Goal: Task Accomplishment & Management: Manage account settings

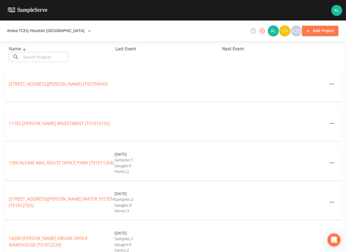
click at [48, 54] on input "text" at bounding box center [44, 57] width 47 height 10
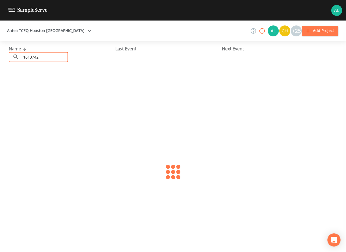
type input "1013742"
click at [36, 82] on link "[GEOGRAPHIC_DATA] 576 (TX1013742)" at bounding box center [48, 84] width 79 height 6
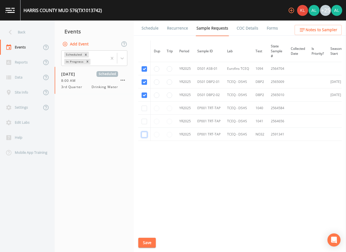
click at [146, 135] on input "checkbox" at bounding box center [144, 134] width 5 height 5
checkbox input "true"
click at [149, 240] on button "Save" at bounding box center [146, 242] width 17 height 10
click at [21, 31] on div "Back" at bounding box center [24, 32] width 49 height 15
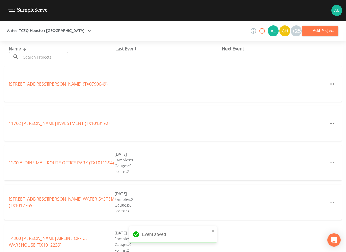
click at [55, 49] on div "Name ​ ​" at bounding box center [62, 53] width 107 height 17
click at [50, 58] on input "text" at bounding box center [44, 57] width 47 height 10
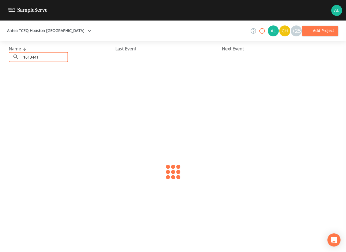
type input "1013441"
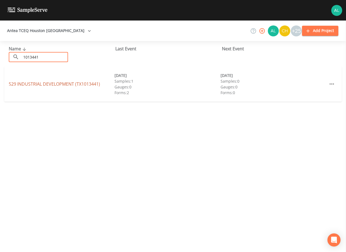
click at [16, 81] on link "529 INDUSTRIAL DEVELOPMENT (TX1013441)" at bounding box center [54, 84] width 91 height 6
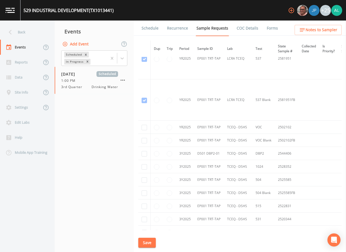
scroll to position [225, 0]
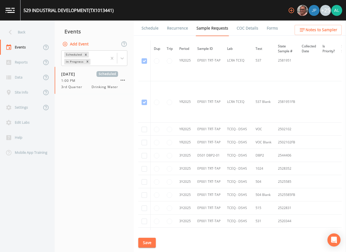
click at [157, 31] on link "Schedule" at bounding box center [150, 27] width 19 height 15
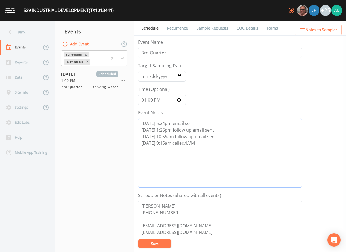
click at [206, 150] on textarea "[DATE] 5:24pm email sent [DATE] 1:26pm follow up email sent [DATE] 10:55am foll…" at bounding box center [220, 152] width 164 height 69
type textarea "[DATE] 5:24pm email sent [DATE] 1:26pm follow up email sent [DATE] 10:55am foll…"
click at [161, 242] on button "Save" at bounding box center [154, 243] width 33 height 8
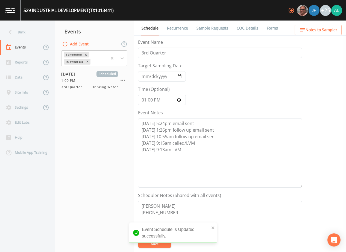
click at [216, 36] on div "Schedule Recurrence Sample Requests COC Details Forms Event Name 3rd Quarter Ta…" at bounding box center [240, 135] width 212 height 231
click at [215, 31] on link "Sample Requests" at bounding box center [212, 27] width 33 height 15
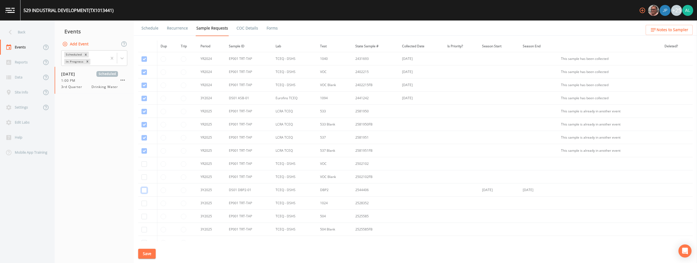
click at [146, 191] on input "checkbox" at bounding box center [144, 189] width 5 height 5
checkbox input "true"
click at [151, 251] on button "Save" at bounding box center [146, 254] width 17 height 10
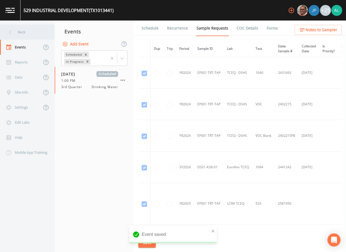
click at [29, 30] on div "Back" at bounding box center [24, 32] width 49 height 15
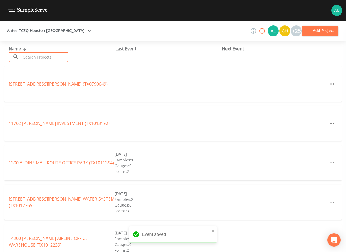
click at [49, 57] on input "text" at bounding box center [44, 57] width 47 height 10
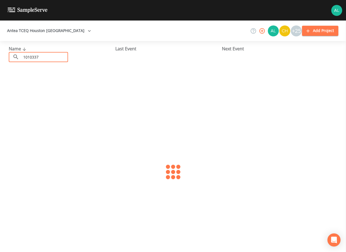
type input "1010337"
click at [63, 86] on link "[GEOGRAPHIC_DATA] (TX1010337)" at bounding box center [44, 84] width 71 height 6
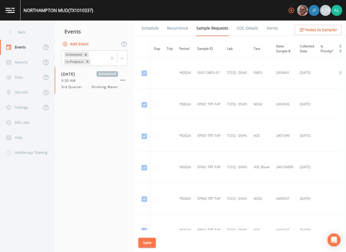
click at [140, 244] on button "Save" at bounding box center [146, 242] width 17 height 10
click at [31, 31] on div "Back" at bounding box center [24, 32] width 49 height 15
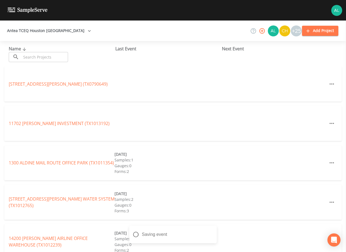
click at [35, 55] on input "text" at bounding box center [44, 57] width 47 height 10
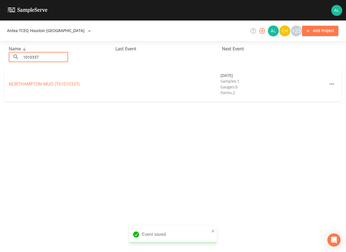
type input "1010337"
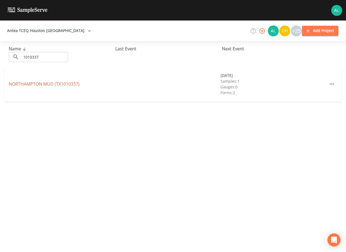
click at [20, 83] on link "[GEOGRAPHIC_DATA] (TX1010337)" at bounding box center [44, 84] width 71 height 6
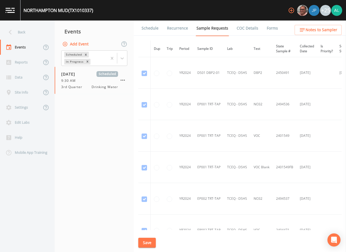
click at [151, 32] on link "Schedule" at bounding box center [150, 27] width 19 height 15
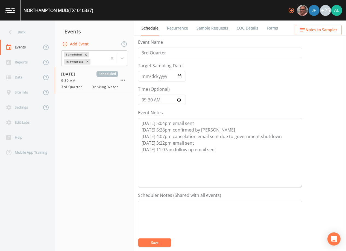
click at [300, 26] on button "Notes to Sampler" at bounding box center [317, 30] width 47 height 10
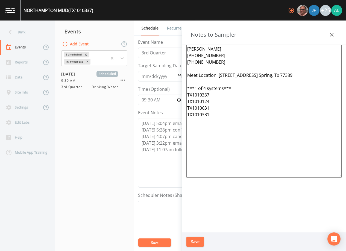
drag, startPoint x: 291, startPoint y: 77, endPoint x: 219, endPoint y: 77, distance: 72.1
click at [219, 77] on textarea "[PERSON_NAME] [PHONE_NUMBER] [PHONE_NUMBER] Meet Location: [STREET_ADDRESS] Spr…" at bounding box center [263, 111] width 155 height 133
paste textarea "[STREET_ADDRESS]"
type textarea "[PERSON_NAME] [PHONE_NUMBER] [PHONE_NUMBER] Meet Location: [STREET_ADDRESS] ***…"
drag, startPoint x: 200, startPoint y: 239, endPoint x: 196, endPoint y: 234, distance: 6.2
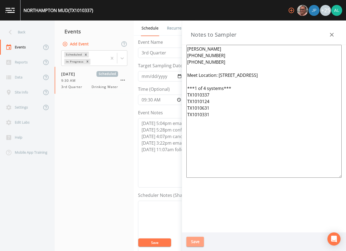
click at [198, 236] on div "Save" at bounding box center [264, 241] width 164 height 19
click at [194, 242] on button "Save" at bounding box center [194, 242] width 17 height 10
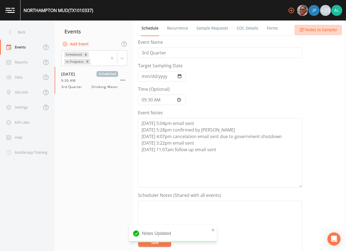
click at [333, 31] on span "Notes to Sampler" at bounding box center [321, 29] width 32 height 7
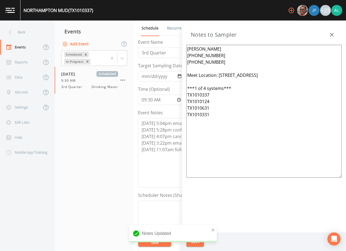
drag, startPoint x: 276, startPoint y: 114, endPoint x: 267, endPoint y: 111, distance: 9.8
click at [267, 111] on textarea "[PERSON_NAME] [PHONE_NUMBER] [PHONE_NUMBER] Meet Location: [STREET_ADDRESS] ***…" at bounding box center [263, 111] width 155 height 133
click at [272, 145] on textarea "[PERSON_NAME] [PHONE_NUMBER] [PHONE_NUMBER] Meet Location: [STREET_ADDRESS] ***…" at bounding box center [263, 111] width 155 height 133
drag, startPoint x: 309, startPoint y: 76, endPoint x: 217, endPoint y: 77, distance: 91.5
click at [217, 77] on textarea "[PERSON_NAME] [PHONE_NUMBER] [PHONE_NUMBER] Meet Location: [STREET_ADDRESS] ***…" at bounding box center [263, 111] width 155 height 133
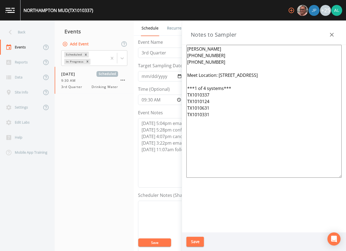
click at [195, 241] on button "Save" at bounding box center [194, 242] width 17 height 10
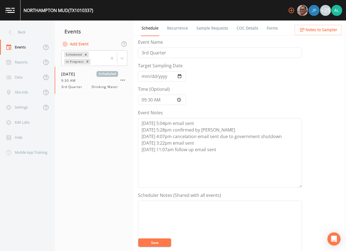
click at [160, 245] on button "Save" at bounding box center [154, 242] width 33 height 8
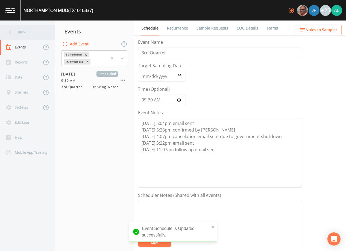
click at [12, 34] on icon at bounding box center [10, 32] width 10 height 10
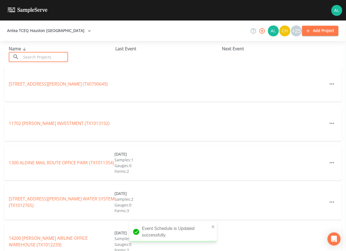
click at [31, 55] on input "text" at bounding box center [44, 57] width 47 height 10
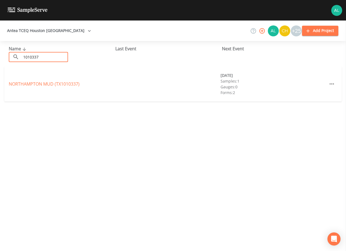
type input "1010337"
click at [13, 83] on link "[GEOGRAPHIC_DATA] (TX1010337)" at bounding box center [44, 84] width 71 height 6
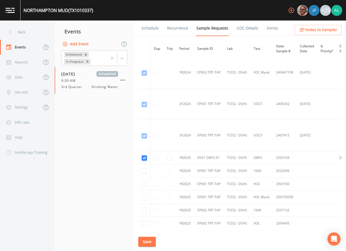
scroll to position [274, 0]
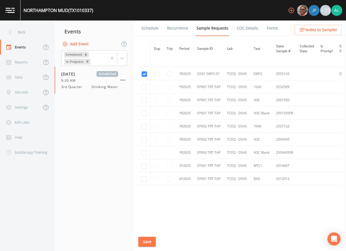
click at [152, 26] on link "Schedule" at bounding box center [150, 27] width 19 height 15
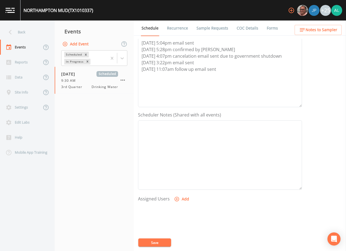
scroll to position [80, 0]
click at [185, 197] on button "Add" at bounding box center [182, 199] width 18 height 10
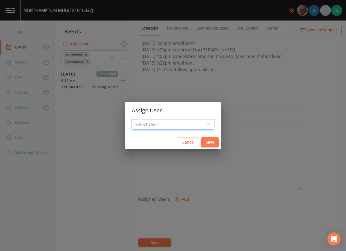
click at [176, 128] on select "Select User [PERSON_NAME] [PERSON_NAME] [PERSON_NAME] [PERSON_NAME] [PERSON_NAM…" at bounding box center [173, 124] width 82 height 10
select select "914a0f29-56c2-4065-8e52-23905ef40f2e"
click at [144, 119] on select "Select User [PERSON_NAME] [PERSON_NAME] [PERSON_NAME] [PERSON_NAME] [PERSON_NAM…" at bounding box center [173, 124] width 82 height 10
click at [206, 145] on button "Save" at bounding box center [209, 142] width 17 height 10
select select
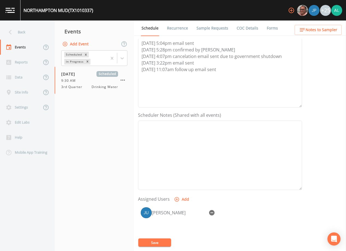
click at [166, 242] on button "Save" at bounding box center [154, 242] width 33 height 8
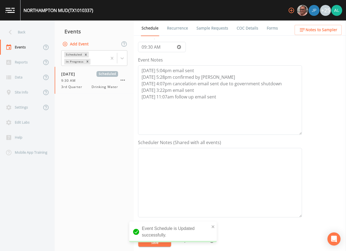
scroll to position [25, 0]
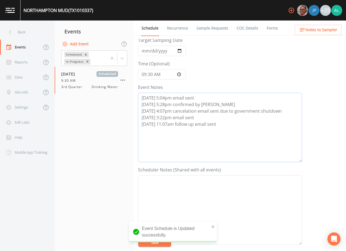
click at [215, 132] on textarea "[DATE] 5:04pm email sent [DATE] 5:28pm confirmed by [PERSON_NAME] [DATE] 4:07pm…" at bounding box center [220, 127] width 164 height 69
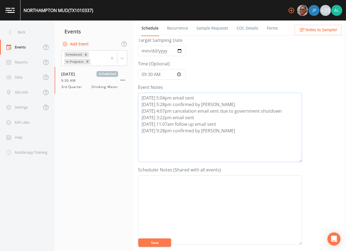
type textarea "[DATE] 5:04pm email sent [DATE] 5:28pm confirmed by [PERSON_NAME] [DATE] 4:07pm…"
click at [143, 244] on button "Save" at bounding box center [154, 242] width 33 height 8
click at [204, 29] on link "Sample Requests" at bounding box center [212, 27] width 33 height 15
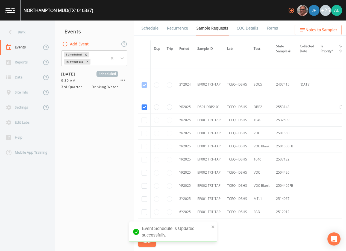
scroll to position [274, 0]
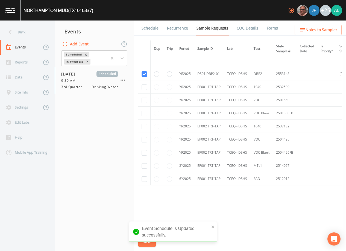
click at [270, 28] on link "Forms" at bounding box center [272, 27] width 13 height 15
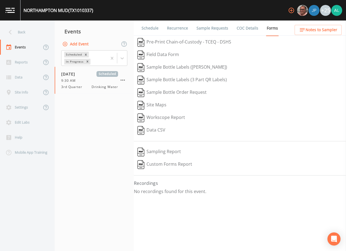
click at [323, 34] on button "Notes to Sampler" at bounding box center [317, 30] width 47 height 10
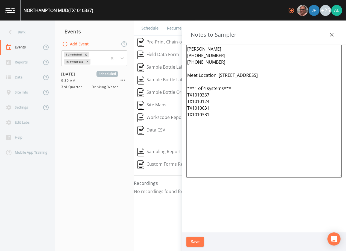
click at [151, 27] on link "Schedule" at bounding box center [150, 27] width 19 height 15
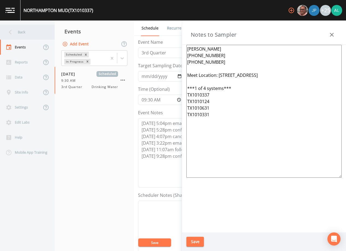
click at [45, 36] on div "Back" at bounding box center [24, 32] width 49 height 15
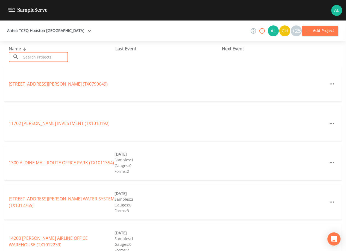
click at [30, 57] on input "text" at bounding box center [44, 57] width 47 height 10
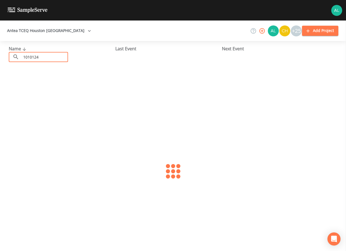
type input "1010124"
click at [17, 83] on link "HARRIS COUNTY WCID 92 (TX1010124)" at bounding box center [48, 84] width 78 height 6
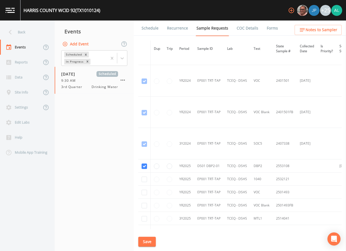
scroll to position [109, 0]
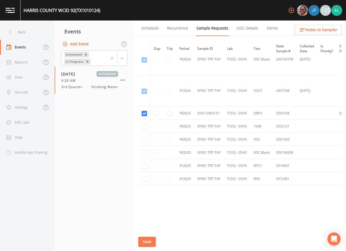
click at [154, 27] on link "Schedule" at bounding box center [150, 27] width 19 height 15
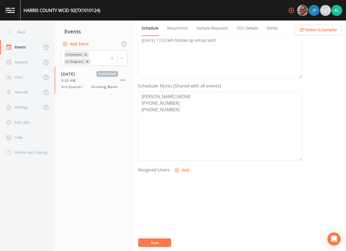
scroll to position [55, 0]
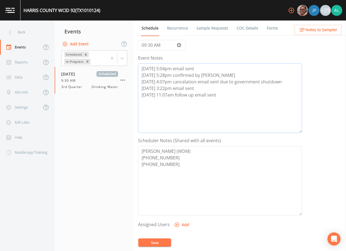
click at [222, 95] on textarea "[DATE] 5:04pm email sent [DATE] 5:28pm confirmed by [PERSON_NAME] [DATE] 4:07pm…" at bounding box center [220, 97] width 164 height 69
type textarea "[DATE] 5:04pm email sent [DATE] 5:28pm confirmed by [PERSON_NAME] [DATE] 4:07pm…"
click at [175, 224] on icon "button" at bounding box center [176, 224] width 5 height 5
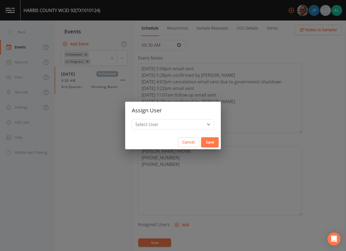
click at [165, 129] on div "Select User [PERSON_NAME] [PERSON_NAME] [PERSON_NAME] [PERSON_NAME] [PERSON_NAM…" at bounding box center [173, 127] width 96 height 16
click at [166, 128] on select "Select User [PERSON_NAME] [PERSON_NAME] [PERSON_NAME] [PERSON_NAME] [PERSON_NAM…" at bounding box center [173, 124] width 82 height 10
select select "914a0f29-56c2-4065-8e52-23905ef40f2e"
click at [144, 119] on select "Select User [PERSON_NAME] [PERSON_NAME] [PERSON_NAME] [PERSON_NAME] [PERSON_NAM…" at bounding box center [173, 124] width 82 height 10
click at [191, 147] on div "Cancel Save" at bounding box center [173, 142] width 96 height 14
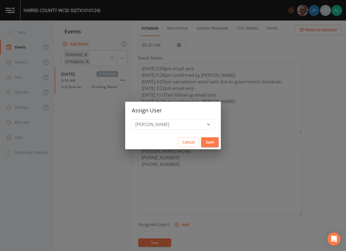
click at [201, 144] on button "Save" at bounding box center [209, 142] width 17 height 10
select select
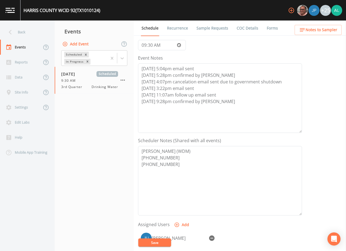
click at [311, 26] on button "Notes to Sampler" at bounding box center [317, 30] width 47 height 10
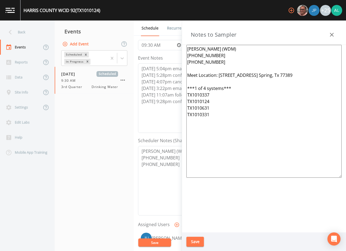
drag, startPoint x: 293, startPoint y: 74, endPoint x: 219, endPoint y: 75, distance: 73.8
click at [219, 75] on textarea "[PERSON_NAME] (WDM) [PHONE_NUMBER] [PHONE_NUMBER] Meet Location: [STREET_ADDRES…" at bounding box center [263, 111] width 155 height 133
paste textarea "[STREET_ADDRESS]"
type textarea "[PERSON_NAME] (WDM) [PHONE_NUMBER] [PHONE_NUMBER] Meet Location: [STREET_ADDRES…"
click at [193, 246] on div "Save" at bounding box center [264, 241] width 164 height 19
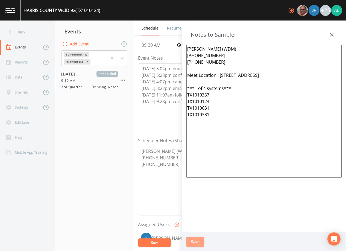
click at [192, 238] on button "Save" at bounding box center [194, 242] width 17 height 10
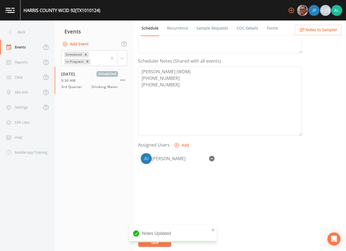
scroll to position [135, 0]
click at [216, 227] on div "Notes Updated" at bounding box center [172, 233] width 87 height 17
click at [211, 230] on icon "close" at bounding box center [213, 230] width 4 height 4
click at [158, 238] on div "Notes Updated" at bounding box center [172, 236] width 87 height 22
click at [157, 240] on div "Event Name 3rd Quarter Target Sampling Date [DATE] Time (Optional) 09:30:00 Eve…" at bounding box center [242, 145] width 208 height 212
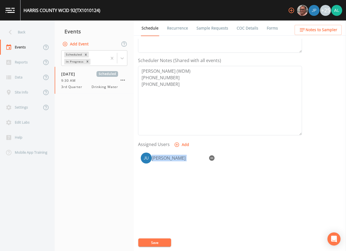
click at [157, 242] on button "Save" at bounding box center [154, 242] width 33 height 8
click at [327, 27] on span "Notes to Sampler" at bounding box center [321, 29] width 32 height 7
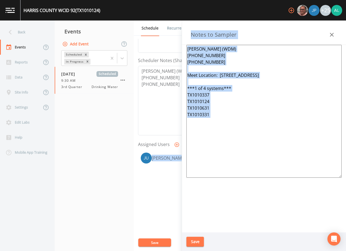
click at [288, 77] on textarea "[PERSON_NAME] (WDM) [PHONE_NUMBER] [PHONE_NUMBER] Meet Location: [STREET_ADDRES…" at bounding box center [263, 111] width 155 height 133
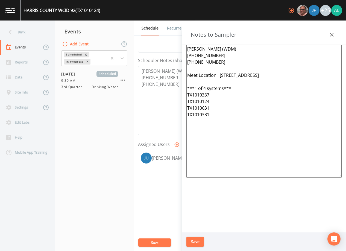
click at [301, 76] on textarea "[PERSON_NAME] (WDM) [PHONE_NUMBER] [PHONE_NUMBER] Meet Location: [STREET_ADDRES…" at bounding box center [263, 111] width 155 height 133
click at [257, 75] on textarea "[PERSON_NAME] (WDM) [PHONE_NUMBER] [PHONE_NUMBER] Meet Location: [STREET_ADDRES…" at bounding box center [263, 111] width 155 height 133
drag, startPoint x: 257, startPoint y: 75, endPoint x: 223, endPoint y: 77, distance: 33.9
click at [223, 77] on textarea "[PERSON_NAME] (WDM) [PHONE_NUMBER] [PHONE_NUMBER] Meet Location: [STREET_ADDRES…" at bounding box center [263, 111] width 155 height 133
type textarea "[PERSON_NAME] (WDM) [PHONE_NUMBER] [PHONE_NUMBER] Meet Location: [STREET_ADDRES…"
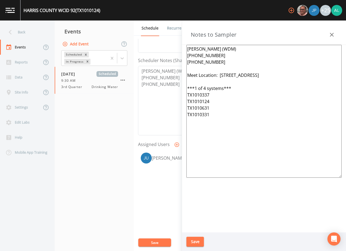
click at [197, 242] on button "Save" at bounding box center [194, 242] width 17 height 10
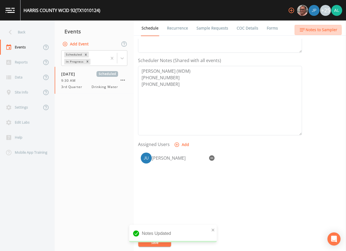
click at [314, 31] on span "Notes to Sampler" at bounding box center [321, 29] width 32 height 7
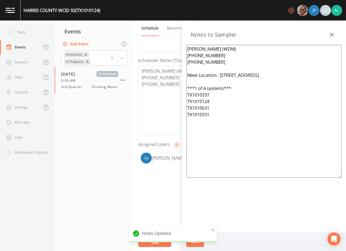
drag, startPoint x: 294, startPoint y: 75, endPoint x: 220, endPoint y: 73, distance: 74.9
click at [220, 73] on textarea "[PERSON_NAME] (WDM) [PHONE_NUMBER] [PHONE_NUMBER] Meet Location: [STREET_ADDRES…" at bounding box center [263, 111] width 155 height 133
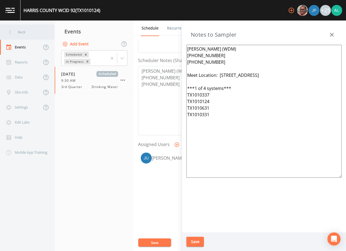
click at [23, 33] on div "Back" at bounding box center [24, 32] width 49 height 15
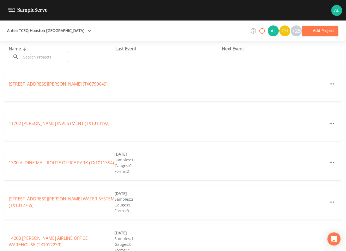
click at [44, 56] on input "text" at bounding box center [44, 57] width 47 height 10
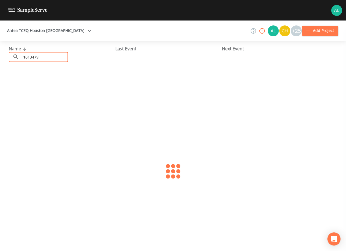
type input "1013479"
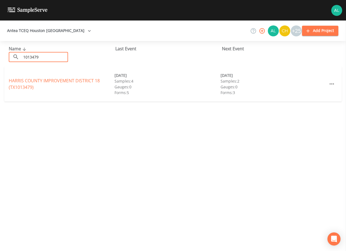
click at [28, 84] on div "[GEOGRAPHIC_DATA] 18 (TX1013479)" at bounding box center [62, 83] width 106 height 13
click at [28, 85] on link "[GEOGRAPHIC_DATA] 18 (TX1013479)" at bounding box center [54, 84] width 91 height 13
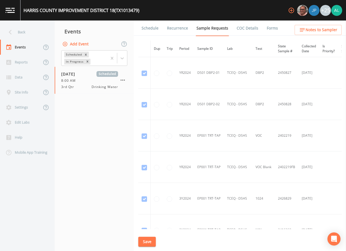
drag, startPoint x: 150, startPoint y: 37, endPoint x: 152, endPoint y: 28, distance: 9.2
click at [150, 35] on div "Schedule Recurrence Sample Requests COC Details Forms Dup Trip Period Sample ID…" at bounding box center [240, 135] width 212 height 230
click at [152, 28] on link "Schedule" at bounding box center [150, 27] width 19 height 15
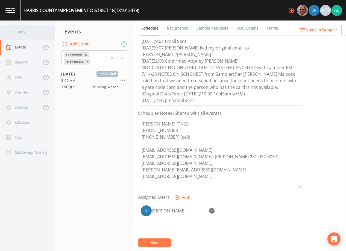
click at [24, 35] on div "Back" at bounding box center [24, 32] width 49 height 15
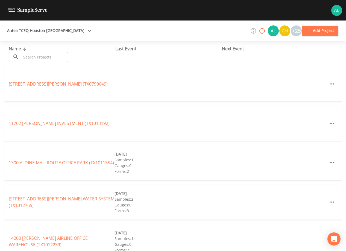
drag, startPoint x: 37, startPoint y: 64, endPoint x: 42, endPoint y: 55, distance: 10.1
click at [38, 63] on div "Name ​ ​ Last Event Next Event" at bounding box center [173, 53] width 346 height 25
click at [42, 55] on input "text" at bounding box center [44, 57] width 47 height 10
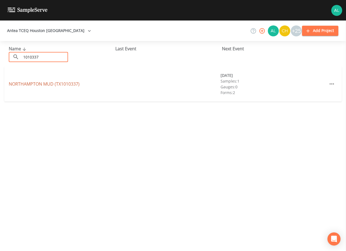
type input "1010337"
click at [25, 82] on link "[GEOGRAPHIC_DATA] (TX1010337)" at bounding box center [44, 84] width 71 height 6
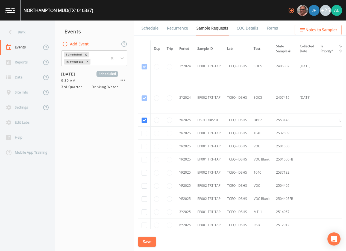
scroll to position [274, 0]
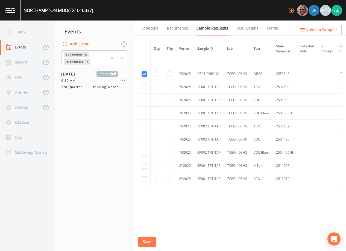
click at [146, 20] on div "[GEOGRAPHIC_DATA] (TX1010337) +25" at bounding box center [173, 10] width 346 height 20
click at [147, 24] on link "Schedule" at bounding box center [150, 27] width 19 height 15
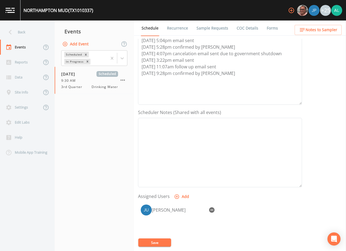
scroll to position [109, 0]
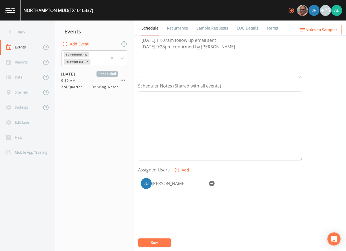
drag, startPoint x: 305, startPoint y: 38, endPoint x: 308, endPoint y: 35, distance: 3.5
click at [306, 38] on div "Schedule Recurrence Sample Requests COC Details Forms Event Name 3rd Quarter Ta…" at bounding box center [240, 135] width 212 height 230
click at [308, 35] on ul "Schedule Recurrence Sample Requests COC Details Forms" at bounding box center [240, 27] width 212 height 15
click at [311, 31] on span "Notes to Sampler" at bounding box center [321, 29] width 32 height 7
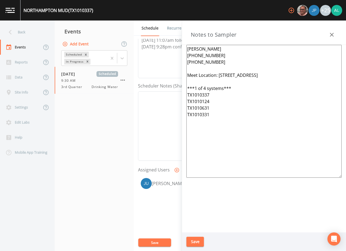
drag, startPoint x: 309, startPoint y: 74, endPoint x: 219, endPoint y: 74, distance: 89.9
click at [219, 74] on textarea "[PERSON_NAME] [PHONE_NUMBER] [PHONE_NUMBER] Meet Location: [STREET_ADDRESS] ***…" at bounding box center [263, 111] width 155 height 133
paste textarea "012 Root Rd"
type textarea "[PERSON_NAME] [PHONE_NUMBER] [PHONE_NUMBER] Meet Location: [STREET_ADDRESS] ***…"
click at [197, 239] on button "Save" at bounding box center [194, 242] width 17 height 10
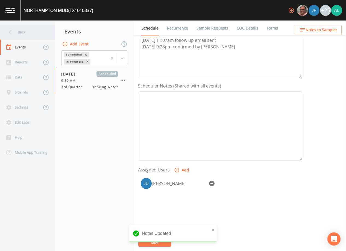
click at [19, 30] on div "Back" at bounding box center [24, 32] width 49 height 15
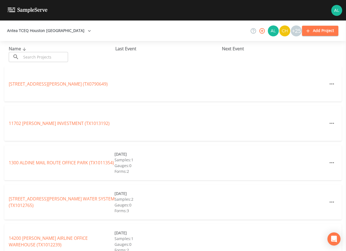
click at [45, 54] on input "text" at bounding box center [44, 57] width 47 height 10
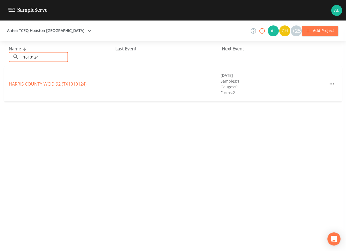
type input "1010124"
click at [13, 85] on link "HARRIS COUNTY WCID 92 (TX1010124)" at bounding box center [48, 84] width 78 height 6
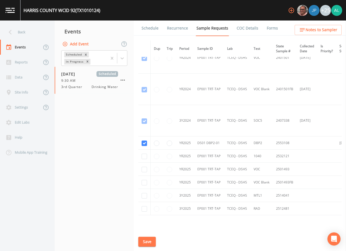
scroll to position [109, 0]
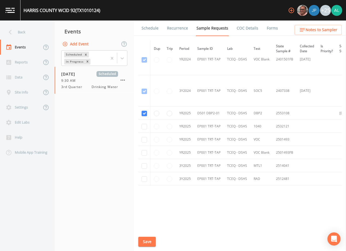
click at [153, 34] on link "Schedule" at bounding box center [150, 27] width 19 height 15
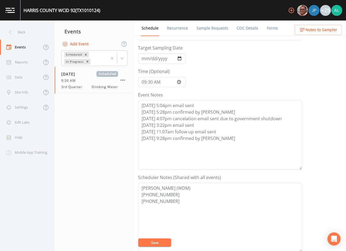
scroll to position [109, 0]
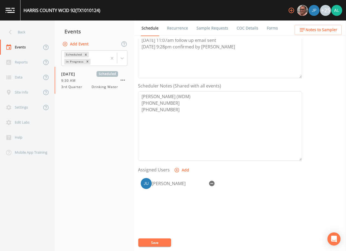
click at [312, 31] on span "Notes to Sampler" at bounding box center [321, 29] width 32 height 7
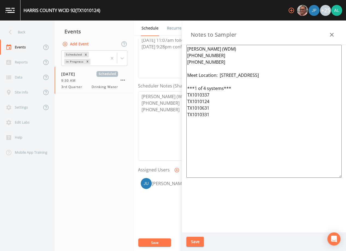
drag, startPoint x: 290, startPoint y: 70, endPoint x: 284, endPoint y: 70, distance: 6.6
click at [284, 70] on textarea "[PERSON_NAME] (WDM) [PHONE_NUMBER] [PHONE_NUMBER] Meet Location: [STREET_ADDRES…" at bounding box center [263, 111] width 155 height 133
click at [194, 244] on button "Save" at bounding box center [194, 242] width 17 height 10
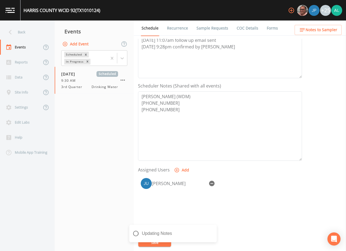
click at [163, 246] on div "Updating Notes" at bounding box center [172, 236] width 87 height 22
click at [214, 228] on icon "close" at bounding box center [213, 230] width 4 height 4
click at [158, 244] on div "[GEOGRAPHIC_DATA] 92 (TX1010124) +25 Back Events Reports Data Site Info Setting…" at bounding box center [173, 125] width 346 height 251
click at [158, 244] on button "Save" at bounding box center [154, 242] width 33 height 8
click at [40, 35] on div "Back" at bounding box center [24, 32] width 49 height 15
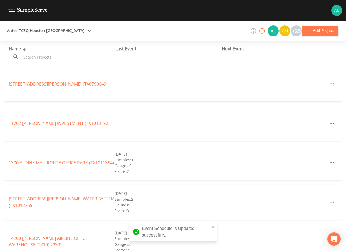
click at [39, 60] on input "text" at bounding box center [44, 57] width 47 height 10
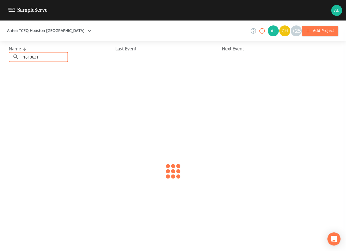
type input "1010631"
click at [22, 85] on link "POSTWOOD MUD (TX1010631)" at bounding box center [40, 84] width 62 height 6
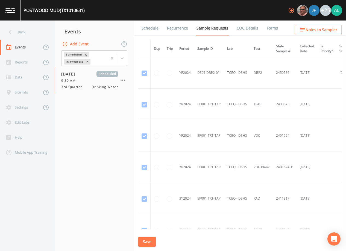
click at [152, 29] on link "Schedule" at bounding box center [150, 27] width 19 height 15
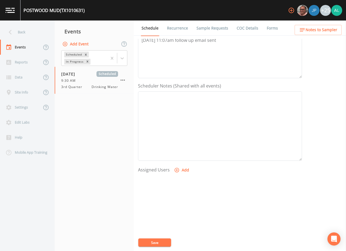
scroll to position [27, 0]
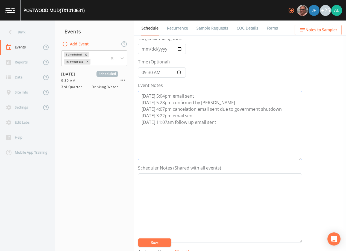
drag, startPoint x: 218, startPoint y: 131, endPoint x: 168, endPoint y: 136, distance: 50.0
click at [217, 130] on textarea "[DATE] 5:04pm email sent [DATE] 5:28pm confirmed by [PERSON_NAME] [DATE] 4:07pm…" at bounding box center [220, 125] width 164 height 69
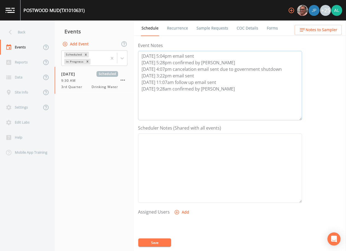
scroll to position [135, 0]
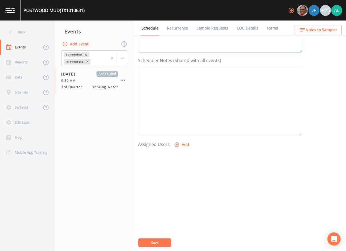
type textarea "[DATE] 5:04pm email sent [DATE] 5:28pm confirmed by [PERSON_NAME] [DATE] 4:07pm…"
click at [181, 146] on button "Add" at bounding box center [182, 145] width 18 height 10
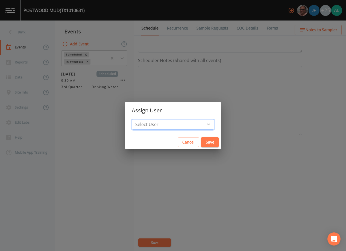
click at [153, 123] on select "Select User [PERSON_NAME] [PERSON_NAME] [PERSON_NAME] [PERSON_NAME] [PERSON_NAM…" at bounding box center [173, 124] width 82 height 10
select select "914a0f29-56c2-4065-8e52-23905ef40f2e"
click at [144, 119] on select "Select User [PERSON_NAME] [PERSON_NAME] [PERSON_NAME] [PERSON_NAME] [PERSON_NAM…" at bounding box center [173, 124] width 82 height 10
click at [201, 139] on button "Save" at bounding box center [209, 142] width 17 height 10
select select
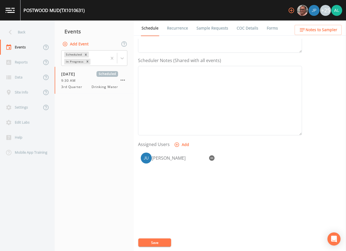
click at [166, 242] on button "Save" at bounding box center [154, 242] width 33 height 8
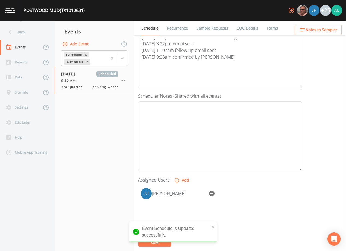
scroll to position [25, 0]
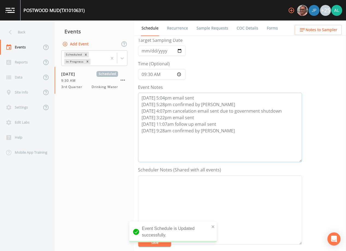
drag, startPoint x: 215, startPoint y: 133, endPoint x: 119, endPoint y: 133, distance: 95.9
click at [119, 133] on div "Back Events Reports Data Site Info Settings Edit Labs Help Mobile App Training …" at bounding box center [173, 135] width 346 height 230
click at [322, 32] on span "Notes to Sampler" at bounding box center [321, 29] width 32 height 7
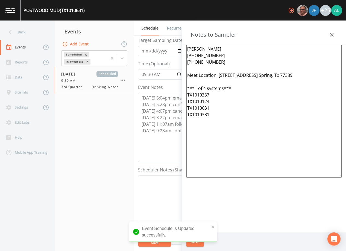
click at [334, 31] on icon "button" at bounding box center [331, 34] width 7 height 7
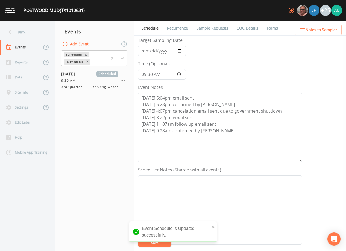
click at [219, 31] on link "Sample Requests" at bounding box center [212, 27] width 33 height 15
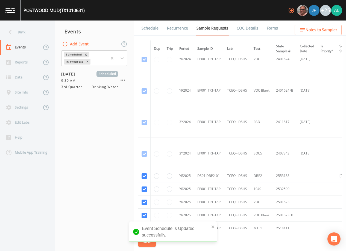
scroll to position [127, 0]
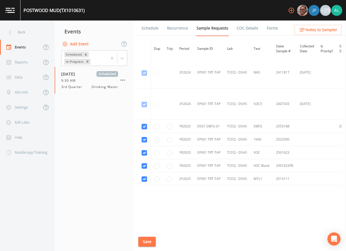
drag, startPoint x: 148, startPoint y: 179, endPoint x: 145, endPoint y: 174, distance: 5.4
click at [147, 179] on td at bounding box center [144, 178] width 12 height 13
click at [145, 174] on td at bounding box center [144, 178] width 12 height 13
click at [145, 177] on input "checkbox" at bounding box center [144, 178] width 5 height 5
checkbox input "false"
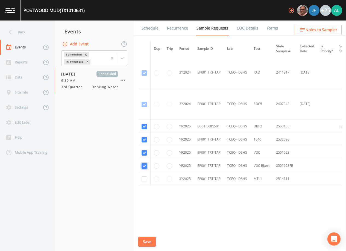
click at [143, 165] on input "checkbox" at bounding box center [144, 165] width 5 height 5
checkbox input "false"
click at [147, 146] on td at bounding box center [144, 152] width 12 height 13
drag, startPoint x: 147, startPoint y: 145, endPoint x: 144, endPoint y: 148, distance: 4.1
click at [143, 151] on input "checkbox" at bounding box center [144, 152] width 5 height 5
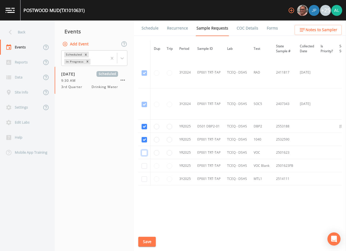
checkbox input "false"
click at [144, 139] on input "checkbox" at bounding box center [144, 139] width 5 height 5
checkbox input "false"
click at [148, 240] on button "Save" at bounding box center [146, 242] width 17 height 10
click at [16, 133] on div "Help" at bounding box center [24, 137] width 49 height 15
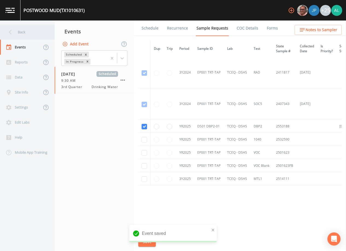
click at [19, 34] on div "Back" at bounding box center [24, 32] width 49 height 15
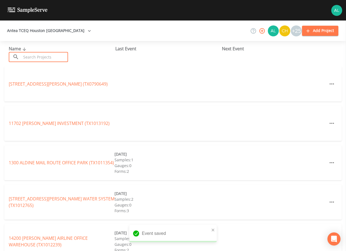
click at [48, 55] on input "text" at bounding box center [44, 57] width 47 height 10
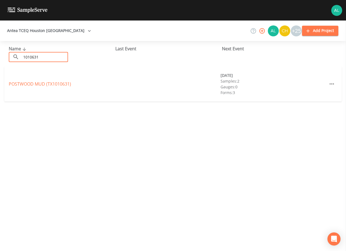
type input "1010631"
click at [15, 84] on link "POSTWOOD MUD (TX1010631)" at bounding box center [40, 84] width 62 height 6
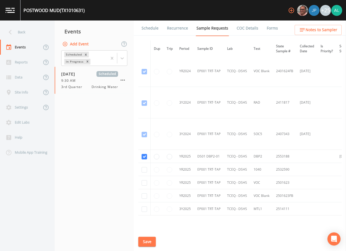
scroll to position [127, 0]
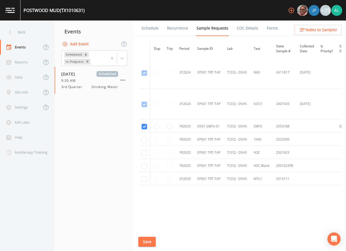
click at [149, 27] on link "Schedule" at bounding box center [150, 27] width 19 height 15
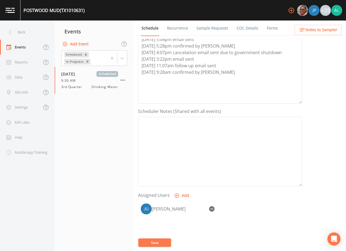
scroll to position [135, 0]
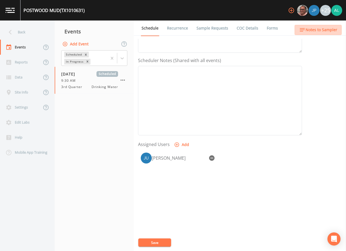
click at [324, 31] on span "Notes to Sampler" at bounding box center [321, 29] width 32 height 7
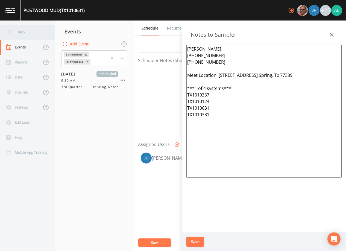
click at [37, 34] on div "Back" at bounding box center [24, 32] width 49 height 15
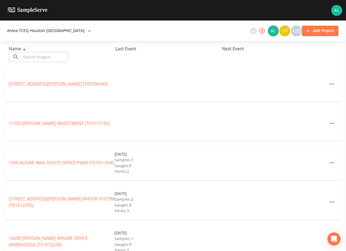
click at [53, 54] on input "text" at bounding box center [44, 57] width 47 height 10
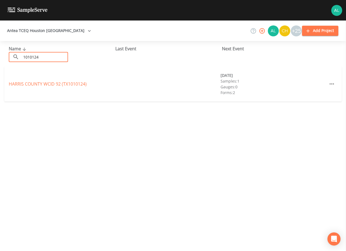
type input "1010124"
click at [27, 83] on link "HARRIS COUNTY WCID 92 (TX1010124)" at bounding box center [48, 84] width 78 height 6
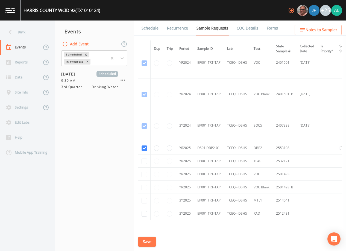
scroll to position [109, 0]
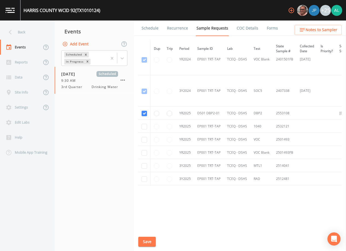
click at [154, 33] on link "Schedule" at bounding box center [150, 27] width 19 height 15
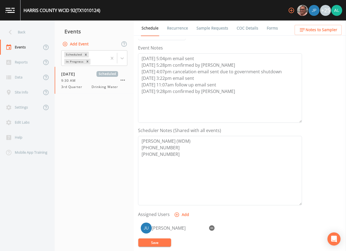
scroll to position [135, 0]
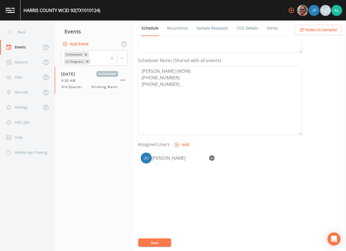
click at [313, 30] on span "Notes to Sampler" at bounding box center [321, 29] width 32 height 7
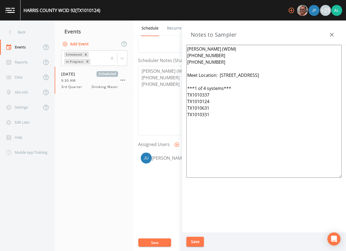
click at [15, 30] on div "Back" at bounding box center [24, 32] width 49 height 15
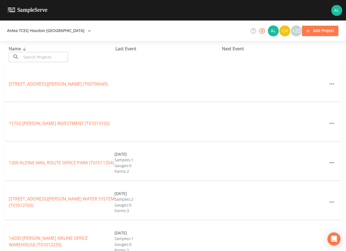
drag, startPoint x: 59, startPoint y: 55, endPoint x: 62, endPoint y: 60, distance: 5.3
click at [59, 55] on input "text" at bounding box center [44, 57] width 47 height 10
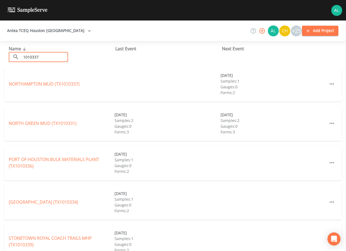
type input "1010337"
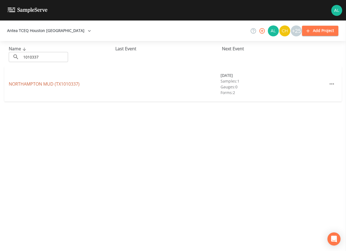
click at [27, 81] on link "[GEOGRAPHIC_DATA] (TX1010337)" at bounding box center [44, 84] width 71 height 6
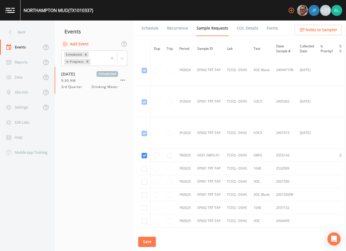
scroll to position [274, 0]
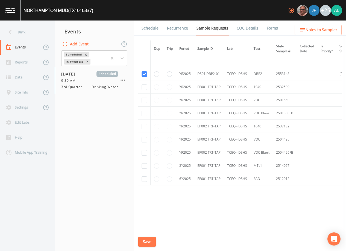
click at [156, 27] on link "Schedule" at bounding box center [150, 27] width 19 height 15
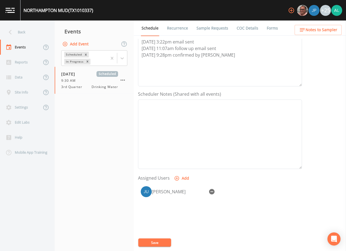
scroll to position [109, 0]
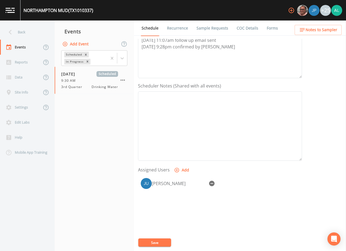
click at [304, 28] on icon "button" at bounding box center [302, 29] width 5 height 3
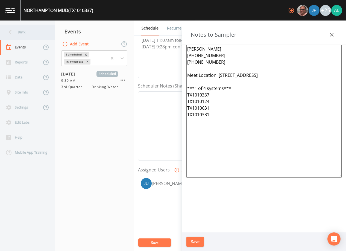
click at [33, 34] on div "Back" at bounding box center [24, 32] width 49 height 15
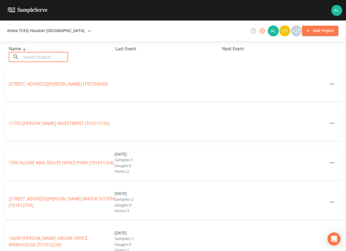
click at [45, 55] on input "text" at bounding box center [44, 57] width 47 height 10
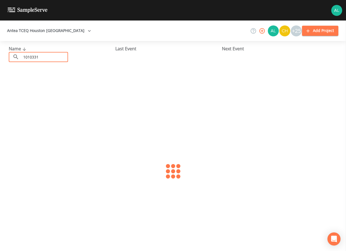
type input "1010331"
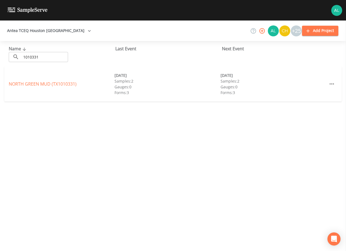
click at [65, 81] on div "[GEOGRAPHIC_DATA] (TX1010331)" at bounding box center [62, 84] width 106 height 7
click at [66, 86] on link "[GEOGRAPHIC_DATA] (TX1010331)" at bounding box center [43, 84] width 68 height 6
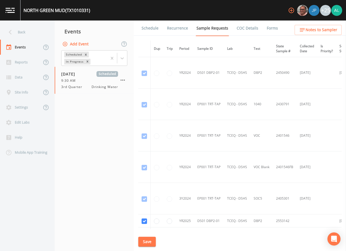
scroll to position [96, 0]
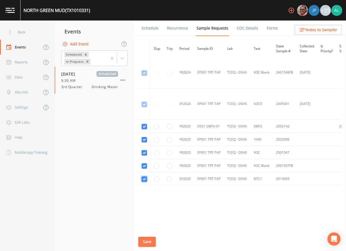
click at [146, 176] on input "checkbox" at bounding box center [144, 178] width 5 height 5
checkbox input "false"
click at [141, 164] on td at bounding box center [144, 165] width 12 height 13
click at [148, 163] on td at bounding box center [144, 165] width 12 height 13
click at [147, 165] on input "checkbox" at bounding box center [144, 165] width 5 height 5
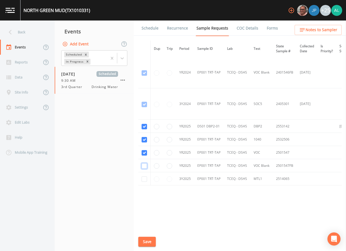
checkbox input "false"
drag, startPoint x: 144, startPoint y: 151, endPoint x: 144, endPoint y: 147, distance: 4.6
click at [144, 151] on input "checkbox" at bounding box center [144, 152] width 5 height 5
checkbox input "false"
click at [146, 140] on input "checkbox" at bounding box center [144, 139] width 5 height 5
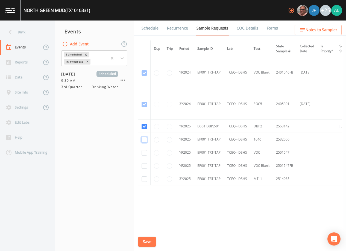
checkbox input "false"
click at [146, 242] on button "Save" at bounding box center [146, 242] width 17 height 10
click at [155, 28] on link "Schedule" at bounding box center [150, 27] width 19 height 15
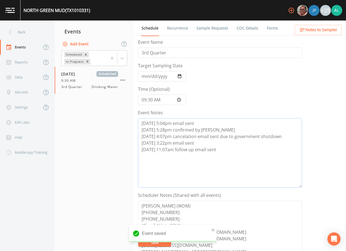
click at [224, 142] on textarea "[DATE] 5:04pm email sent [DATE] 5:28pm confirmed by [PERSON_NAME] [DATE] 4:07pm…" at bounding box center [220, 152] width 164 height 69
click at [219, 153] on textarea "[DATE] 5:04pm email sent [DATE] 5:28pm confirmed by [PERSON_NAME] [DATE] 4:07pm…" at bounding box center [220, 152] width 164 height 69
paste textarea "[DATE] 9:28am confirmed by [PERSON_NAME]"
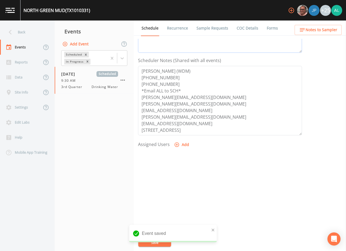
type textarea "[DATE] 5:04pm email sent [DATE] 5:28pm confirmed by [PERSON_NAME] [DATE] 4:07pm…"
click at [174, 142] on icon "button" at bounding box center [176, 144] width 5 height 5
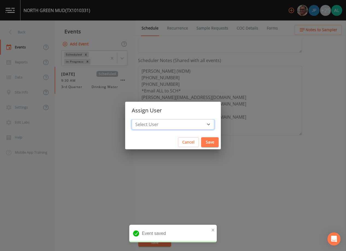
click at [163, 121] on select "Select User [PERSON_NAME] [PERSON_NAME] [PERSON_NAME] [PERSON_NAME] [PERSON_NAM…" at bounding box center [173, 124] width 82 height 10
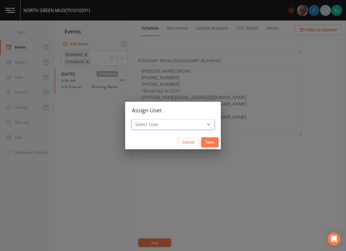
select select "914a0f29-56c2-4065-8e52-23905ef40f2e"
click at [144, 119] on select "Select User [PERSON_NAME] [PERSON_NAME] [PERSON_NAME] [PERSON_NAME] [PERSON_NAM…" at bounding box center [173, 124] width 82 height 10
drag, startPoint x: 201, startPoint y: 141, endPoint x: 195, endPoint y: 155, distance: 15.5
click at [201, 140] on button "Save" at bounding box center [209, 142] width 17 height 10
select select
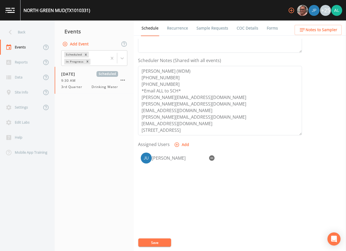
click at [160, 242] on button "Save" at bounding box center [154, 242] width 33 height 8
click at [317, 29] on span "Notes to Sampler" at bounding box center [321, 29] width 32 height 7
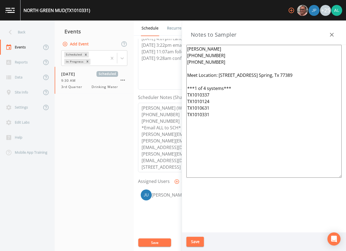
scroll to position [53, 0]
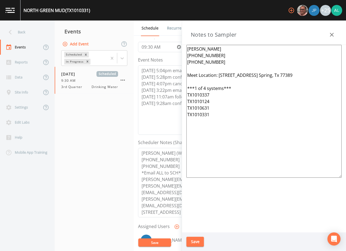
click at [329, 35] on icon "button" at bounding box center [331, 34] width 7 height 7
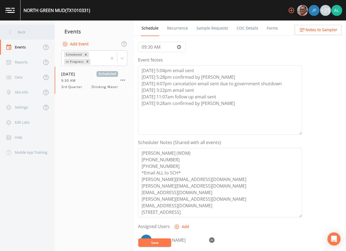
click at [48, 36] on div "Back" at bounding box center [27, 32] width 55 height 15
click at [31, 35] on div "Back" at bounding box center [24, 32] width 49 height 15
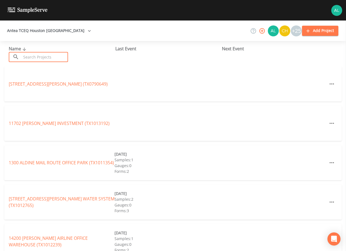
click at [37, 55] on input "text" at bounding box center [44, 57] width 47 height 10
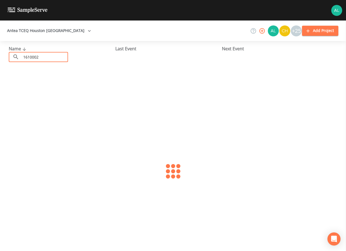
type input "1610002"
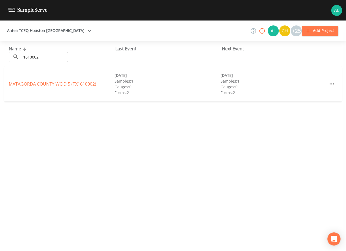
click at [28, 79] on div "MATAGORDA COUNTY WCID 5 (TX1610002) [DATE] Samples: 1 Gauges: 0 Forms: 2 [DATE]…" at bounding box center [172, 83] width 337 height 35
click at [28, 83] on link "[GEOGRAPHIC_DATA] 5 (TX1610002)" at bounding box center [52, 84] width 87 height 6
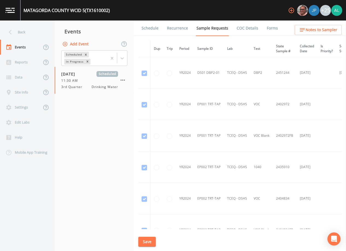
click at [146, 31] on link "Schedule" at bounding box center [150, 27] width 19 height 15
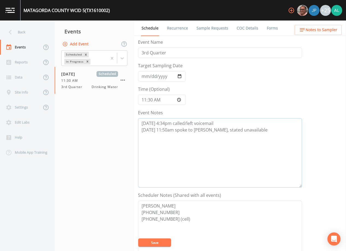
click at [248, 131] on textarea "[DATE] 4:34pm called/left voicemail [DATE] 11:50am spoke to [PERSON_NAME], stat…" at bounding box center [220, 152] width 164 height 69
drag, startPoint x: 192, startPoint y: 135, endPoint x: 181, endPoint y: 135, distance: 10.9
click at [181, 135] on textarea "[DATE] 4:34pm called/left voicemail [DATE] 11:50am spoke to [PERSON_NAME], stat…" at bounding box center [220, 152] width 164 height 69
click at [200, 143] on textarea "[DATE] 4:34pm called/left voicemail [DATE] 11:50am spoke to [PERSON_NAME], stat…" at bounding box center [220, 152] width 164 height 69
drag, startPoint x: 191, startPoint y: 135, endPoint x: 183, endPoint y: 136, distance: 8.2
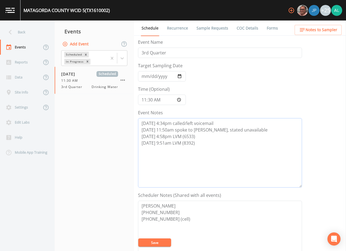
click at [183, 136] on textarea "[DATE] 4:34pm called/left voicemail [DATE] 11:50am spoke to [PERSON_NAME], stat…" at bounding box center [220, 152] width 164 height 69
click at [200, 141] on textarea "[DATE] 4:34pm called/left voicemail [DATE] 11:50am spoke to [PERSON_NAME], stat…" at bounding box center [220, 152] width 164 height 69
type textarea "[DATE] 4:34pm called/left voicemail [DATE] 11:50am spoke to [PERSON_NAME], stat…"
type textarea "[PERSON_NAME] [PHONE_NUMBER] [PHONE_NUMBER] (cell)"
click at [179, 151] on textarea "[DATE] 4:34pm called/left voicemail [DATE] 11:50am spoke to [PERSON_NAME], stat…" at bounding box center [220, 152] width 164 height 69
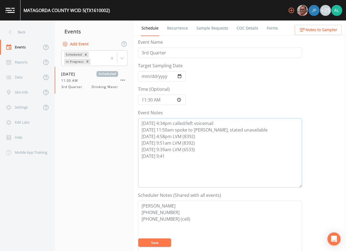
type textarea "[DATE] 4:34pm called/left voicemail [DATE] 11:50am spoke to [PERSON_NAME], stat…"
click at [157, 241] on button "Save" at bounding box center [154, 242] width 33 height 8
click at [166, 163] on textarea "[DATE] 4:34pm called/left voicemail [DATE] 11:50am spoke to [PERSON_NAME], stat…" at bounding box center [220, 152] width 164 height 69
click at [150, 241] on button "Save" at bounding box center [154, 242] width 33 height 8
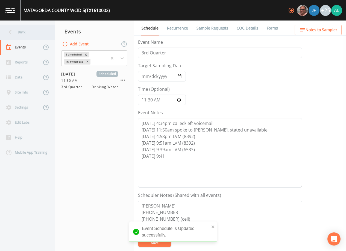
click at [33, 33] on div "Back" at bounding box center [24, 32] width 49 height 15
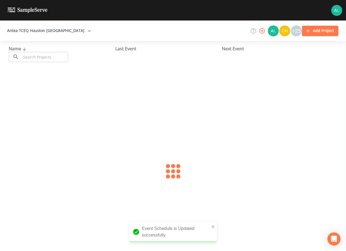
click at [33, 61] on input "text" at bounding box center [44, 57] width 47 height 10
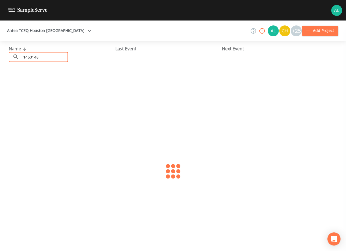
type input "1460148"
click at [39, 83] on link "[GEOGRAPHIC_DATA] SUBDIVISION (TX1460148)" at bounding box center [52, 84] width 87 height 6
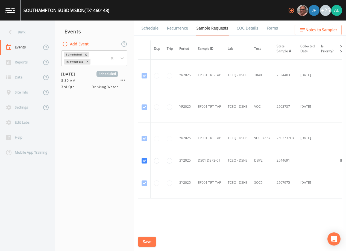
scroll to position [358, 0]
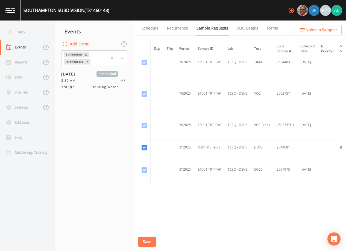
click at [154, 29] on link "Schedule" at bounding box center [150, 27] width 19 height 15
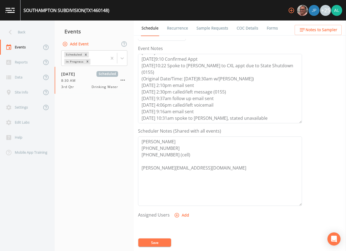
scroll to position [55, 0]
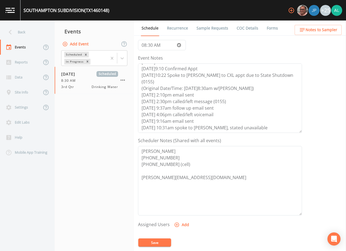
click at [167, 240] on button "Save" at bounding box center [154, 242] width 33 height 8
click at [20, 31] on div "Back" at bounding box center [24, 32] width 49 height 15
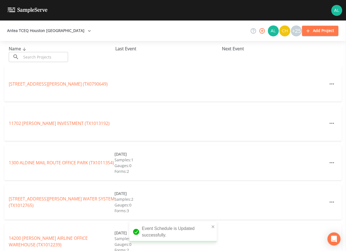
click at [37, 51] on div "Name ​ ​" at bounding box center [62, 53] width 107 height 17
click at [39, 57] on input "text" at bounding box center [44, 57] width 47 height 10
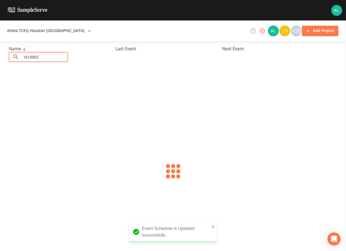
type input "1610002"
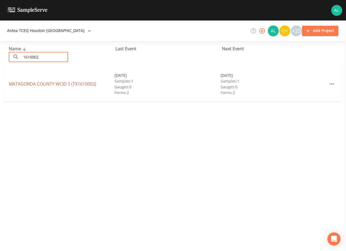
click at [15, 81] on link "[GEOGRAPHIC_DATA] 5 (TX1610002)" at bounding box center [52, 84] width 87 height 6
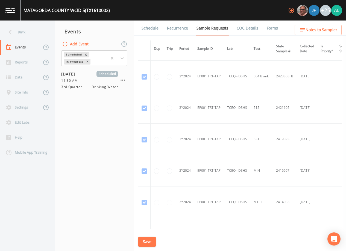
scroll to position [300, 0]
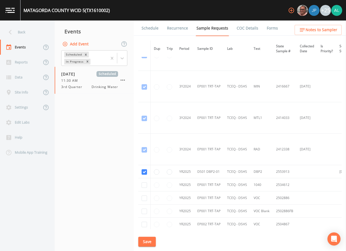
click at [150, 34] on link "Schedule" at bounding box center [150, 27] width 19 height 15
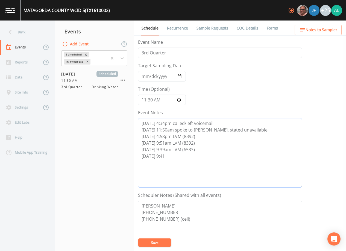
click at [177, 159] on textarea "[DATE] 4:34pm called/left voicemail [DATE] 11:50am spoke to [PERSON_NAME], stat…" at bounding box center [220, 152] width 164 height 69
click at [255, 157] on textarea "[DATE] 4:34pm called/left voicemail [DATE] 11:50am spoke to [PERSON_NAME], stat…" at bounding box center [220, 152] width 164 height 69
type textarea "[DATE] 4:34pm called/left voicemail [DATE] 11:50am spoke to [PERSON_NAME], stat…"
click at [156, 247] on textarea "[PERSON_NAME] [PHONE_NUMBER] [PHONE_NUMBER] (cell)" at bounding box center [220, 235] width 164 height 69
click at [163, 240] on button "Save" at bounding box center [154, 242] width 33 height 8
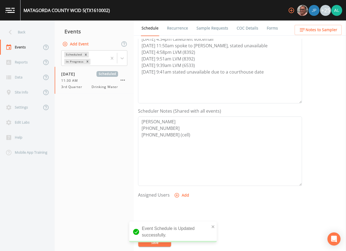
scroll to position [55, 0]
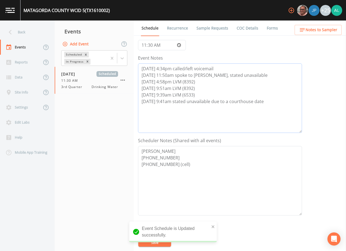
drag, startPoint x: 273, startPoint y: 107, endPoint x: 137, endPoint y: 79, distance: 138.2
click at [137, 79] on div "Schedule Recurrence Sample Requests COC Details Forms Event Name 3rd Quarter Ta…" at bounding box center [240, 135] width 212 height 230
click at [159, 243] on button "Save" at bounding box center [154, 242] width 33 height 8
click at [28, 38] on div "Back" at bounding box center [24, 32] width 49 height 15
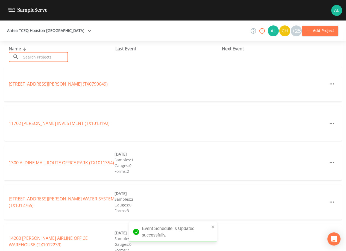
click at [35, 58] on input "text" at bounding box center [44, 57] width 47 height 10
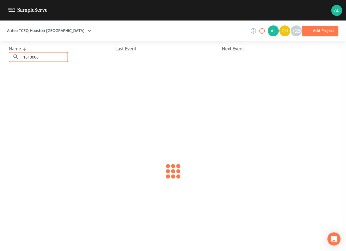
type input "1610006"
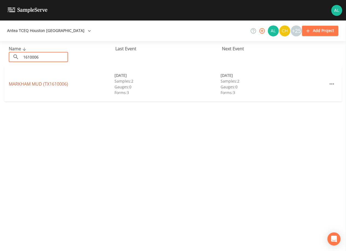
click at [22, 85] on link "MARKHAM MUD (TX1610006)" at bounding box center [38, 84] width 59 height 6
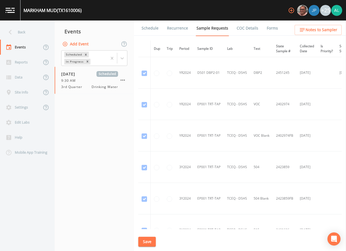
click at [148, 29] on link "Schedule" at bounding box center [150, 27] width 19 height 15
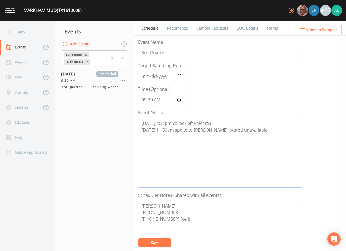
click at [246, 131] on textarea "[DATE] 4:34pm called/left voicemail [DATE] 11:50am spoke to [PERSON_NAME], stat…" at bounding box center [220, 152] width 164 height 69
paste textarea "[DATE] 4:58pm LVM (8392) [DATE] 9:51am LVM (8392) [DATE] 9:39am LVM (6533) [DAT…"
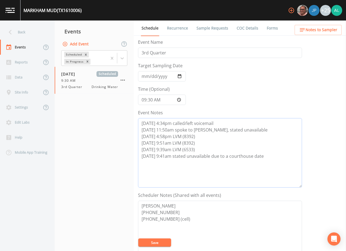
type textarea "[DATE] 4:34pm called/left voicemail [DATE] 11:50am spoke to [PERSON_NAME], stat…"
click at [156, 241] on button "Save" at bounding box center [154, 242] width 33 height 8
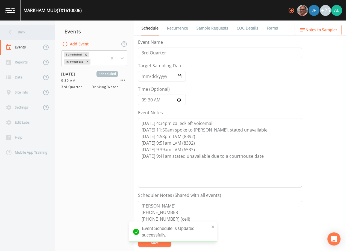
click at [33, 33] on div "Back" at bounding box center [24, 32] width 49 height 15
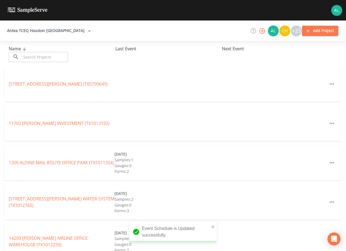
click at [27, 58] on input "text" at bounding box center [44, 57] width 47 height 10
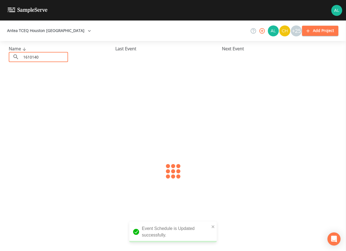
type input "1610140"
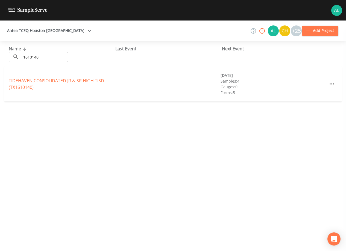
click at [15, 84] on div "TIDEHAVEN CONSOLIDATED JR & SR HIGH TISD (TX1610140)" at bounding box center [62, 83] width 106 height 13
click at [24, 82] on link "TIDEHAVEN CONSOLIDATED JR & SR HIGH TISD (TX1610140)" at bounding box center [56, 84] width 95 height 13
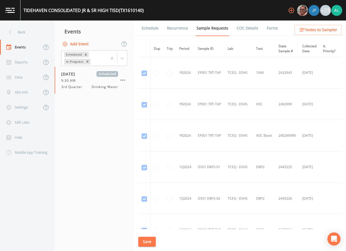
click at [159, 31] on li "Recurrence" at bounding box center [174, 27] width 30 height 15
click at [152, 28] on link "Schedule" at bounding box center [150, 27] width 19 height 15
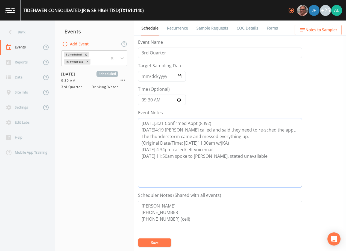
click at [248, 159] on textarea "[DATE]3:21 Confirmed Appt (8392) [DATE]4:19 [PERSON_NAME] called and said they …" at bounding box center [220, 152] width 164 height 69
paste textarea "[DATE] 4:58pm LVM (8392) [DATE] 9:51am LVM (8392) [DATE] 9:39am LVM (6533) [DAT…"
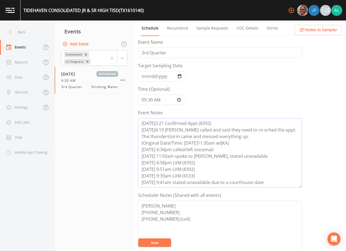
type textarea "[DATE]3:21 Confirmed Appt (8392) [DATE]4:19 [PERSON_NAME] called and said they …"
click at [168, 241] on button "Save" at bounding box center [154, 242] width 33 height 8
click at [35, 36] on div "Back" at bounding box center [24, 32] width 49 height 15
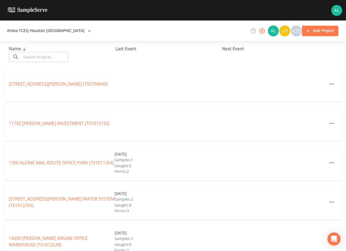
click at [36, 61] on input "text" at bounding box center [44, 57] width 47 height 10
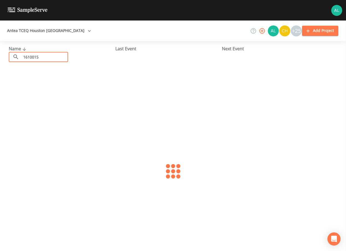
type input "1610015"
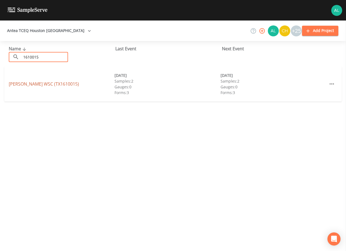
click at [22, 84] on link "[PERSON_NAME] WSC (TX1610015)" at bounding box center [44, 84] width 70 height 6
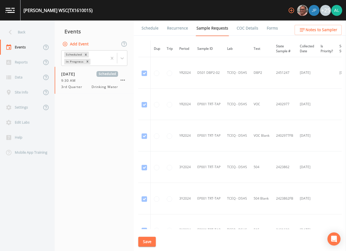
click at [149, 30] on link "Schedule" at bounding box center [150, 27] width 19 height 15
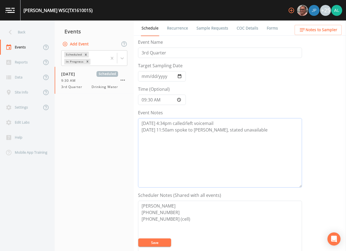
click at [251, 138] on textarea "[DATE] 4:34pm called/left voicemail [DATE] 11:50am spoke to [PERSON_NAME], stat…" at bounding box center [220, 152] width 164 height 69
paste textarea "[DATE] 4:58pm LVM (8392) [DATE] 9:51am LVM (8392) [DATE] 9:39am LVM (6533) [DAT…"
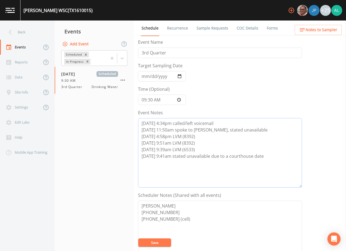
type textarea "[DATE] 4:34pm called/left voicemail [DATE] 11:50am spoke to [PERSON_NAME], stat…"
click at [156, 233] on textarea "[PERSON_NAME] [PHONE_NUMBER] [PHONE_NUMBER] (cell)" at bounding box center [220, 235] width 164 height 69
click at [156, 239] on button "Save" at bounding box center [154, 242] width 33 height 8
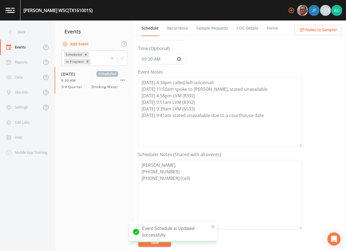
scroll to position [82, 0]
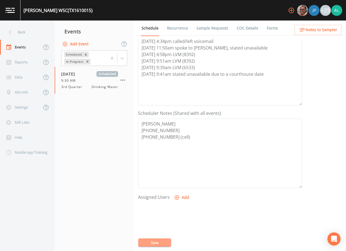
click at [158, 243] on button "Save" at bounding box center [154, 242] width 33 height 8
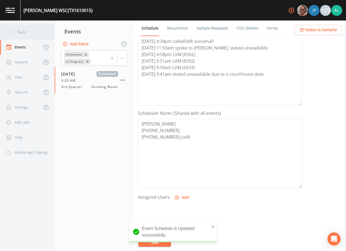
drag, startPoint x: 5, startPoint y: 34, endPoint x: 8, endPoint y: 34, distance: 3.0
click at [6, 34] on icon at bounding box center [10, 32] width 10 height 10
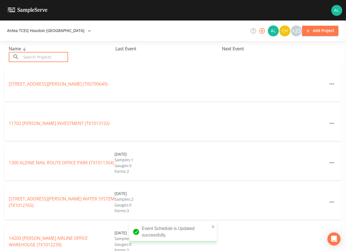
click at [41, 57] on input "text" at bounding box center [44, 57] width 47 height 10
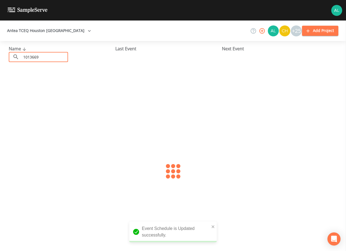
type input "1013669"
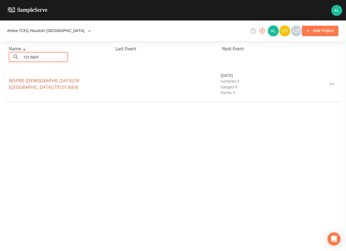
click at [29, 86] on link "[GEOGRAPHIC_DATA][DEMOGRAPHIC_DATA] (TX1013669)" at bounding box center [44, 84] width 71 height 13
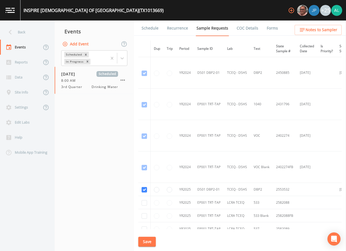
click at [155, 29] on link "Schedule" at bounding box center [150, 27] width 19 height 15
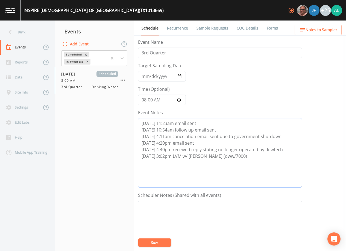
click at [220, 157] on textarea "[DATE] 11:23am email sent [DATE] 10:54am follow up email sent [DATE] 4:11am can…" at bounding box center [220, 152] width 164 height 69
click at [224, 158] on textarea "[DATE] 11:23am email sent [DATE] 10:54am follow up email sent [DATE] 4:11am can…" at bounding box center [220, 152] width 164 height 69
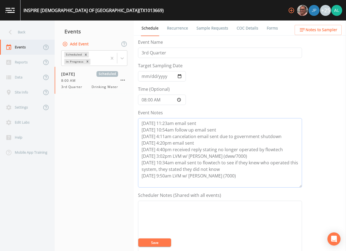
type textarea "[DATE] 11:23am email sent [DATE] 10:54am follow up email sent [DATE] 4:11am can…"
click at [147, 241] on button "Save" at bounding box center [154, 242] width 33 height 8
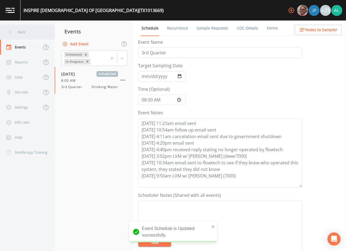
click at [26, 34] on div "Back" at bounding box center [24, 32] width 49 height 15
